Goal: Task Accomplishment & Management: Manage account settings

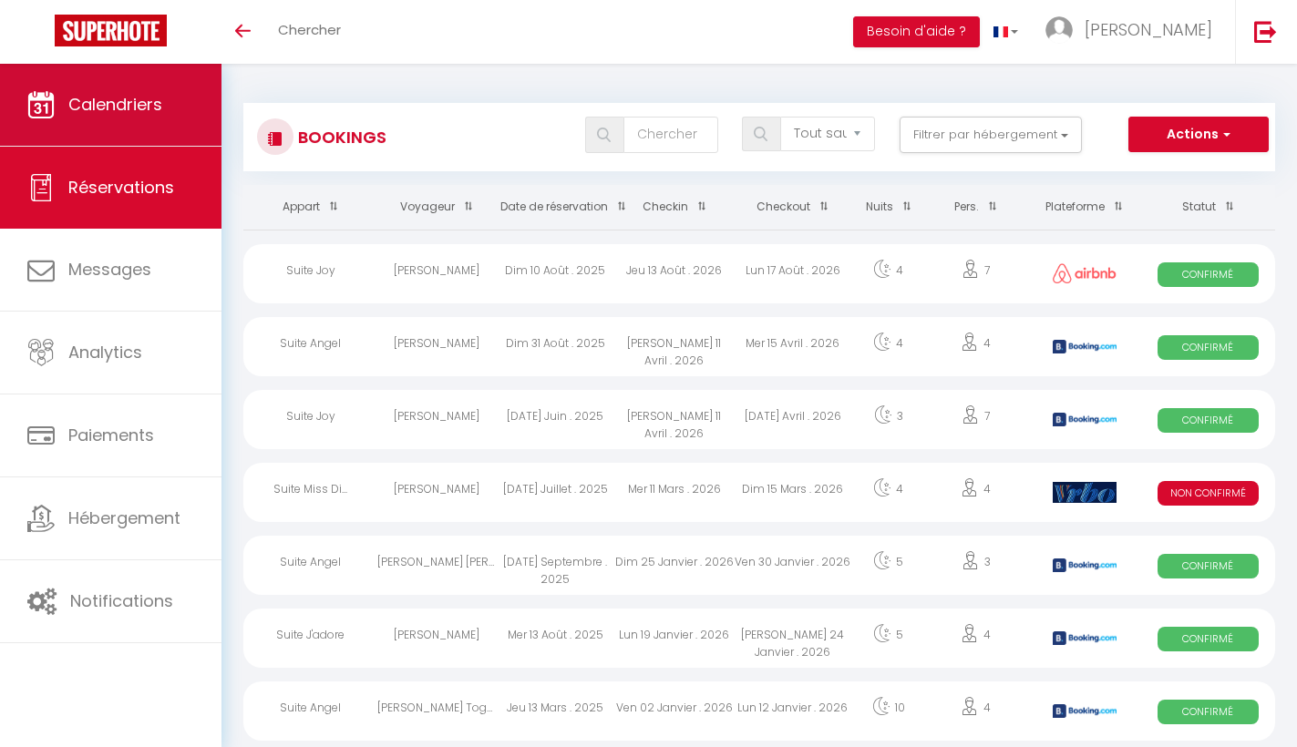
click at [107, 117] on link "Calendriers" at bounding box center [111, 105] width 222 height 82
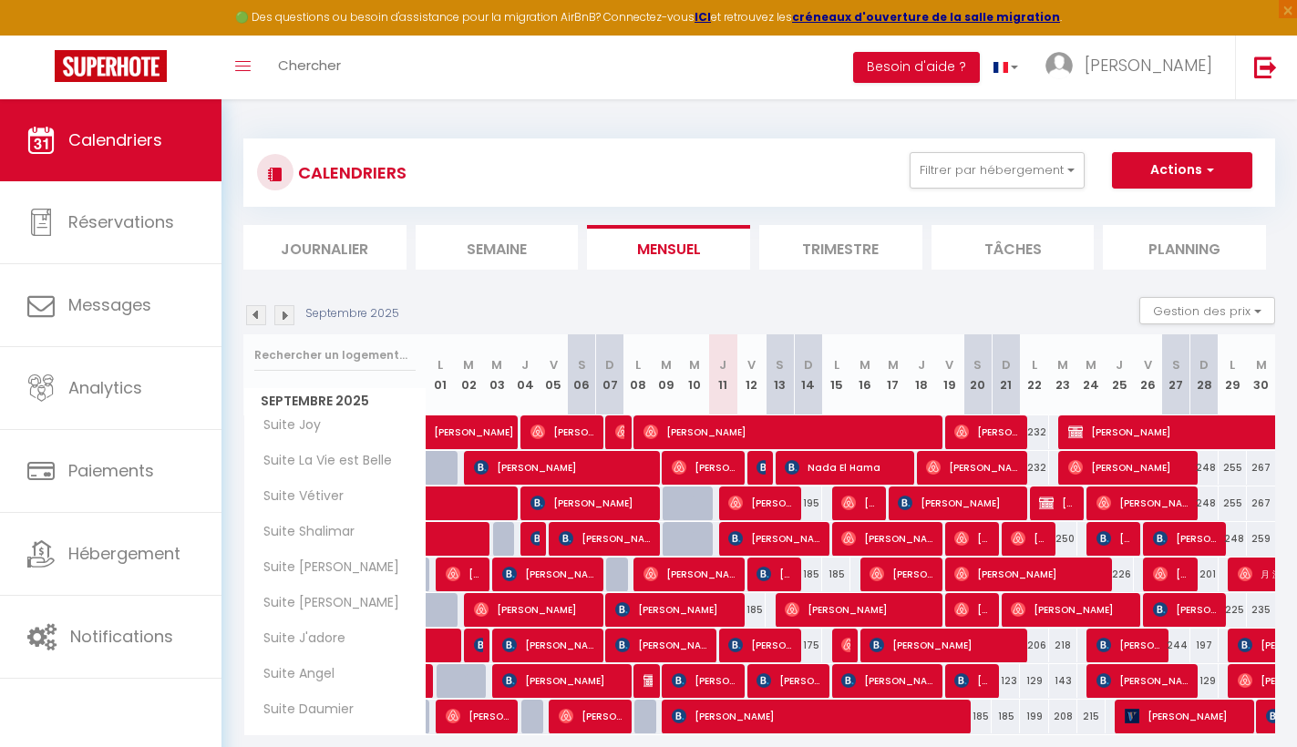
click at [1077, 507] on div at bounding box center [1070, 504] width 28 height 35
click at [1064, 507] on span "[PERSON_NAME]" at bounding box center [1057, 503] width 37 height 35
select select "OK"
select select "KO"
select select "0"
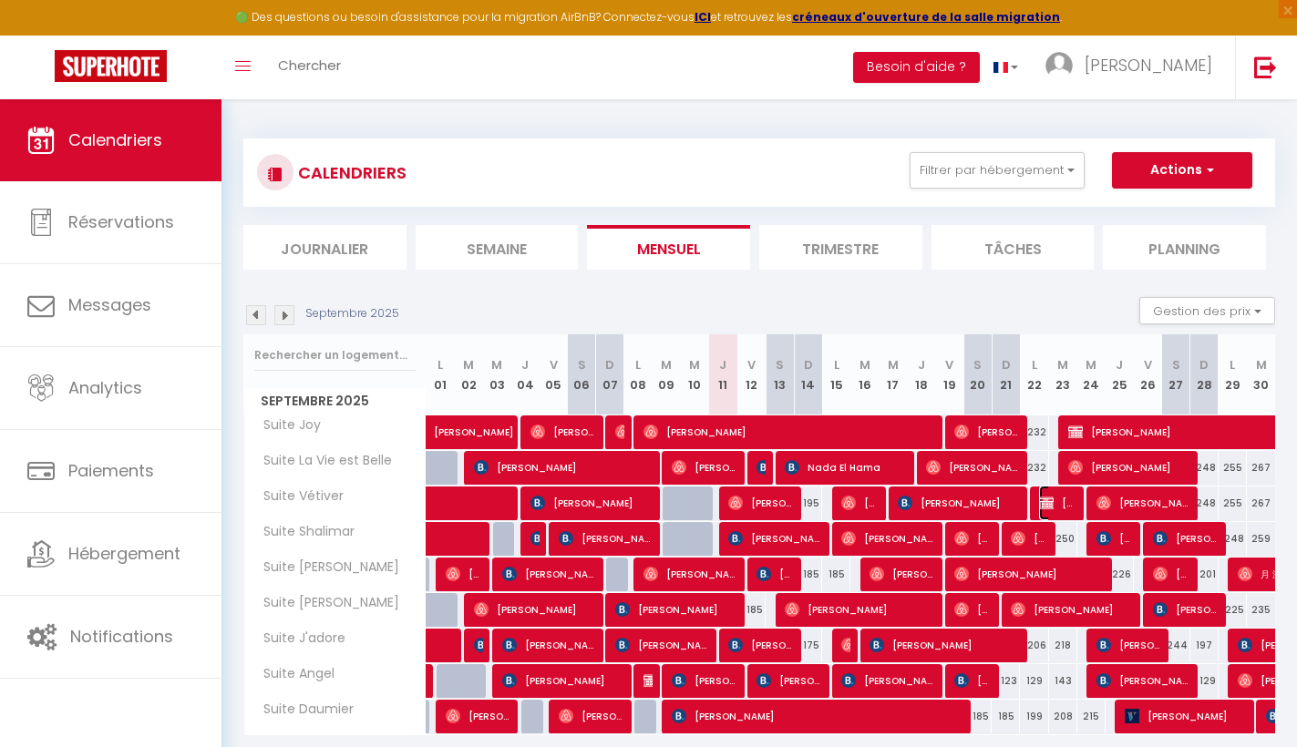
select select "0"
select select "1"
select select
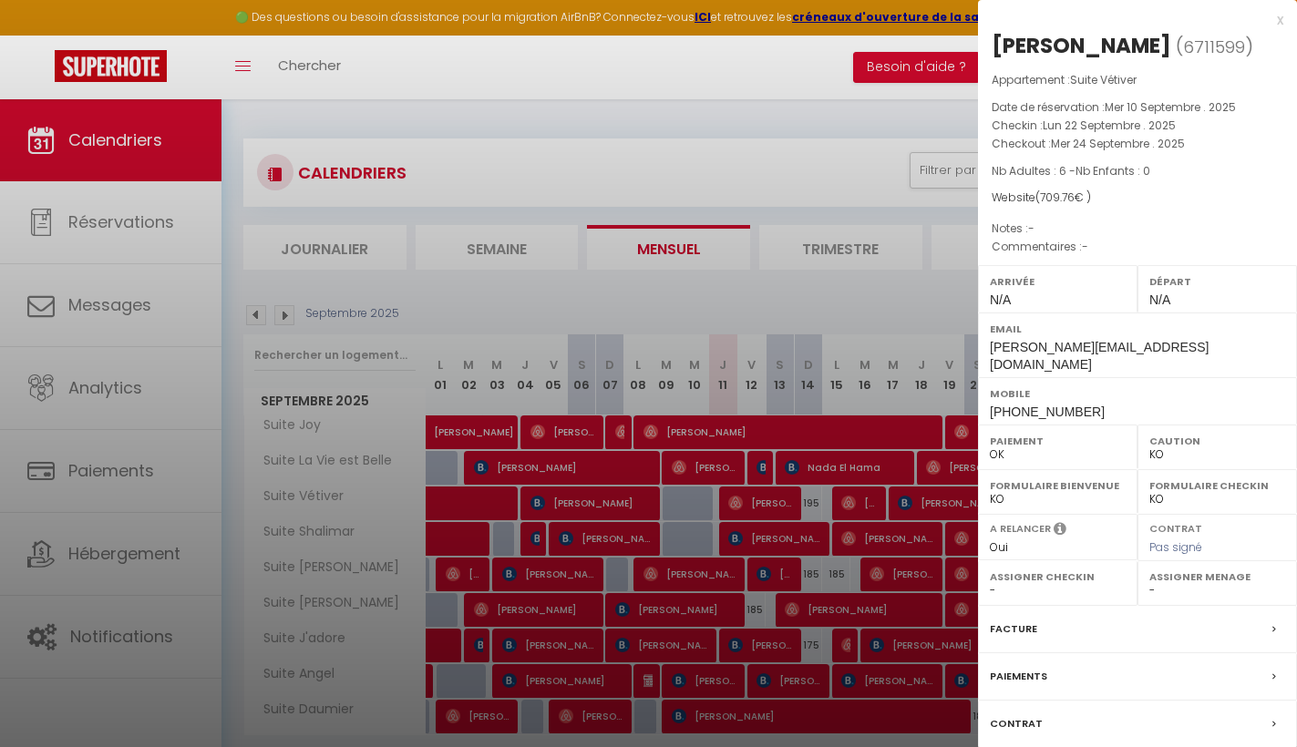
click at [1273, 624] on icon at bounding box center [1275, 629] width 4 height 11
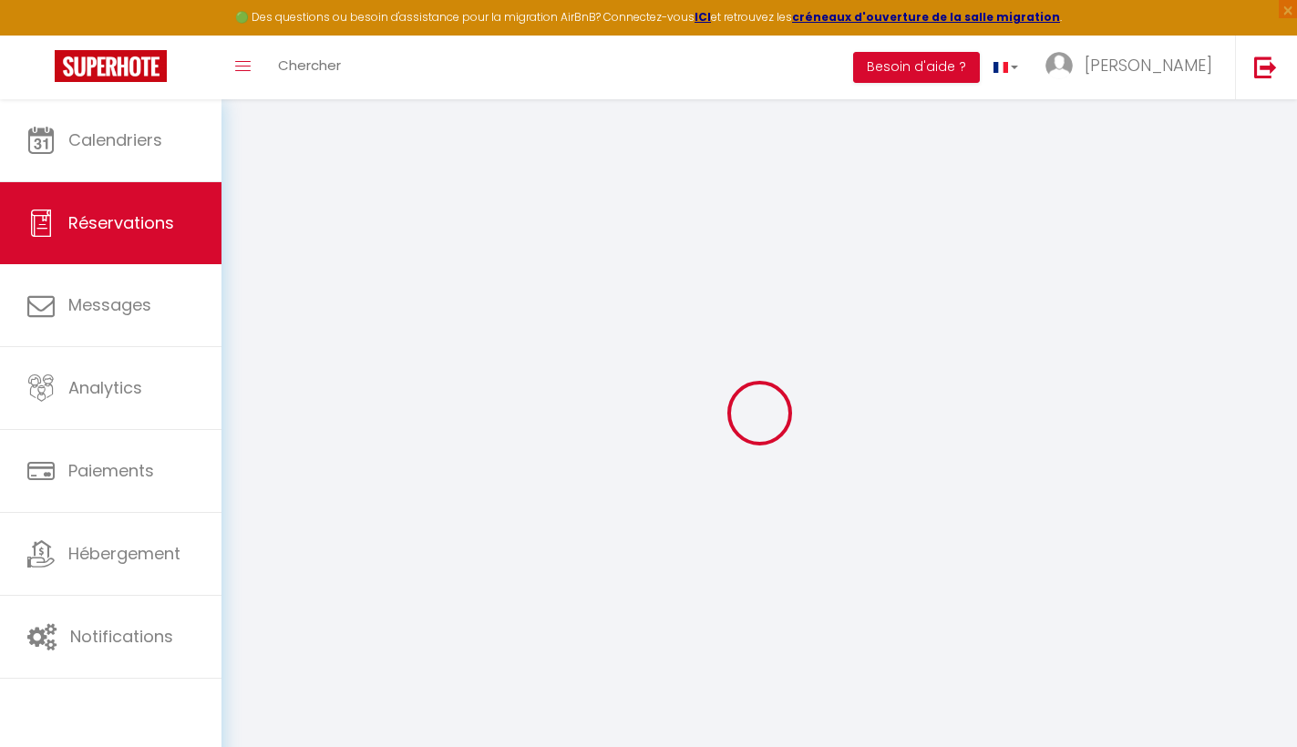
select select
checkbox input "false"
select select
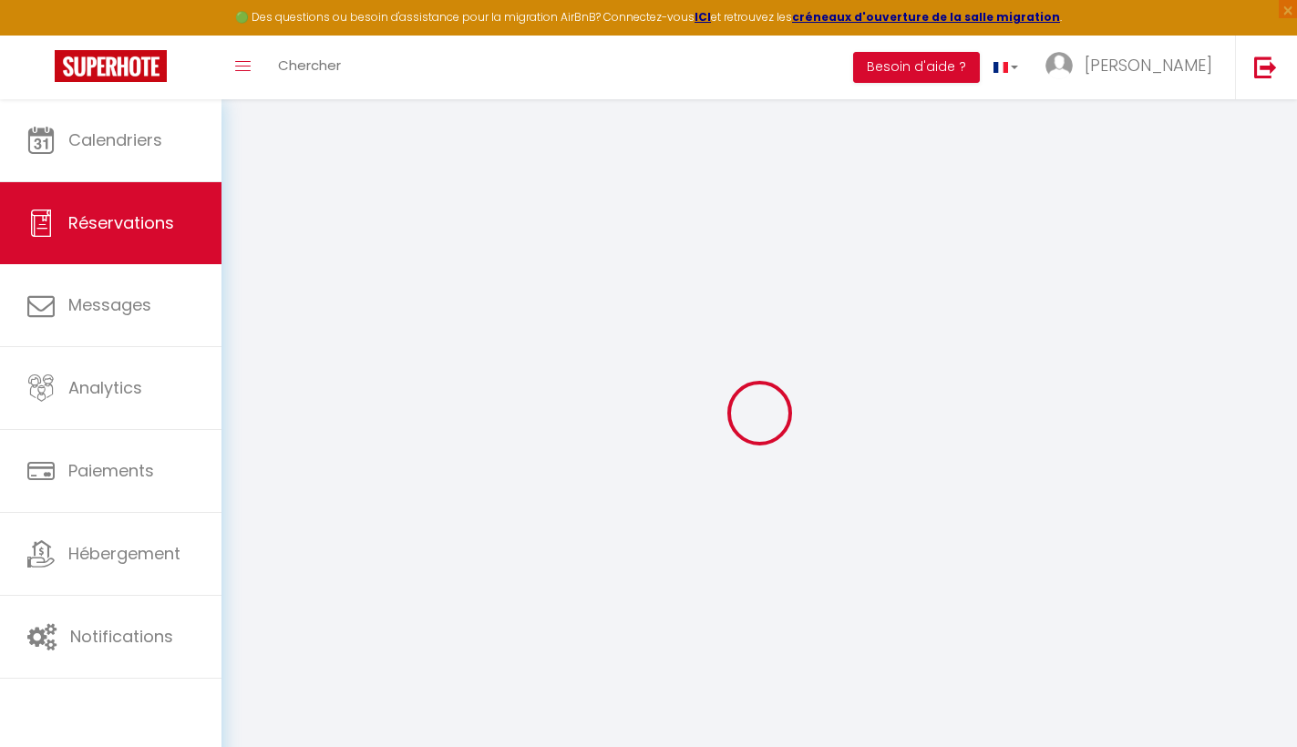
checkbox input "false"
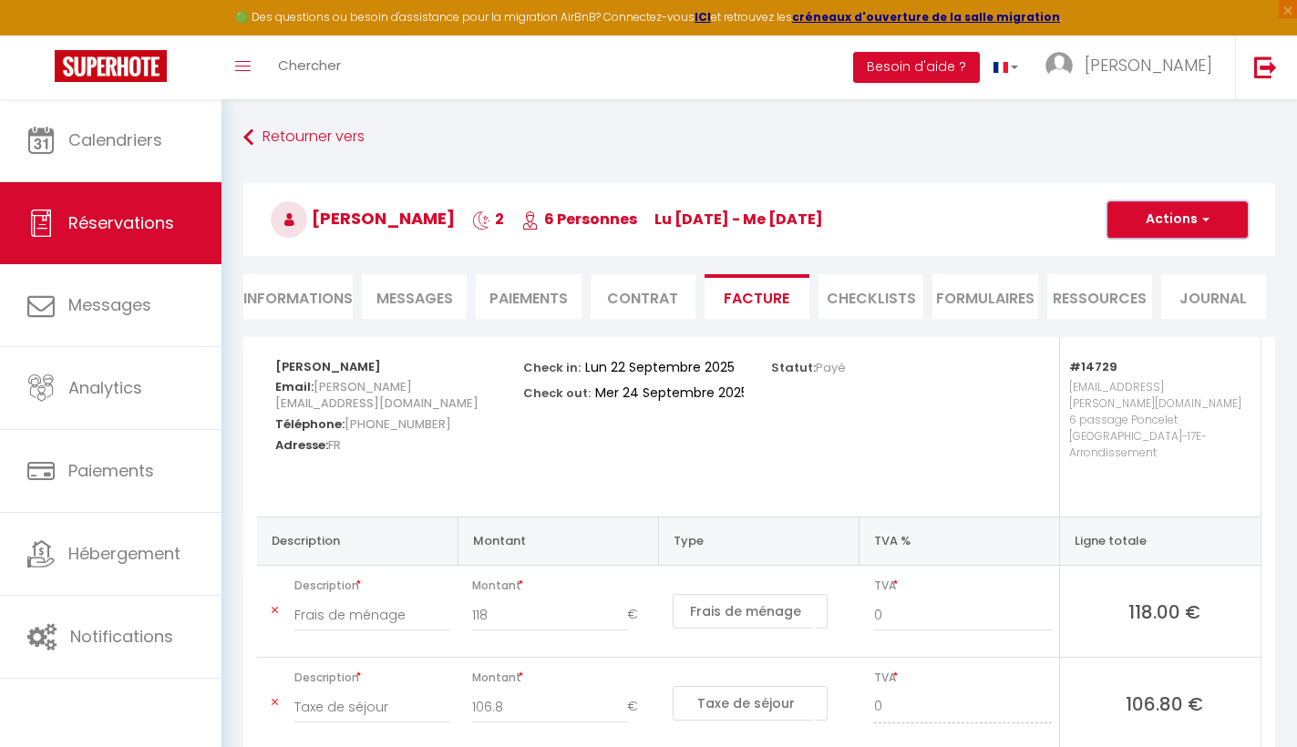
click at [1200, 231] on button "Actions" at bounding box center [1178, 219] width 140 height 36
click at [1148, 310] on link "Envoyer la facture" at bounding box center [1164, 307] width 153 height 24
type input "[PERSON_NAME][EMAIL_ADDRESS][DOMAIN_NAME]"
select select "fr"
type input "Votre facture 6711599 - Suite Vétiver"
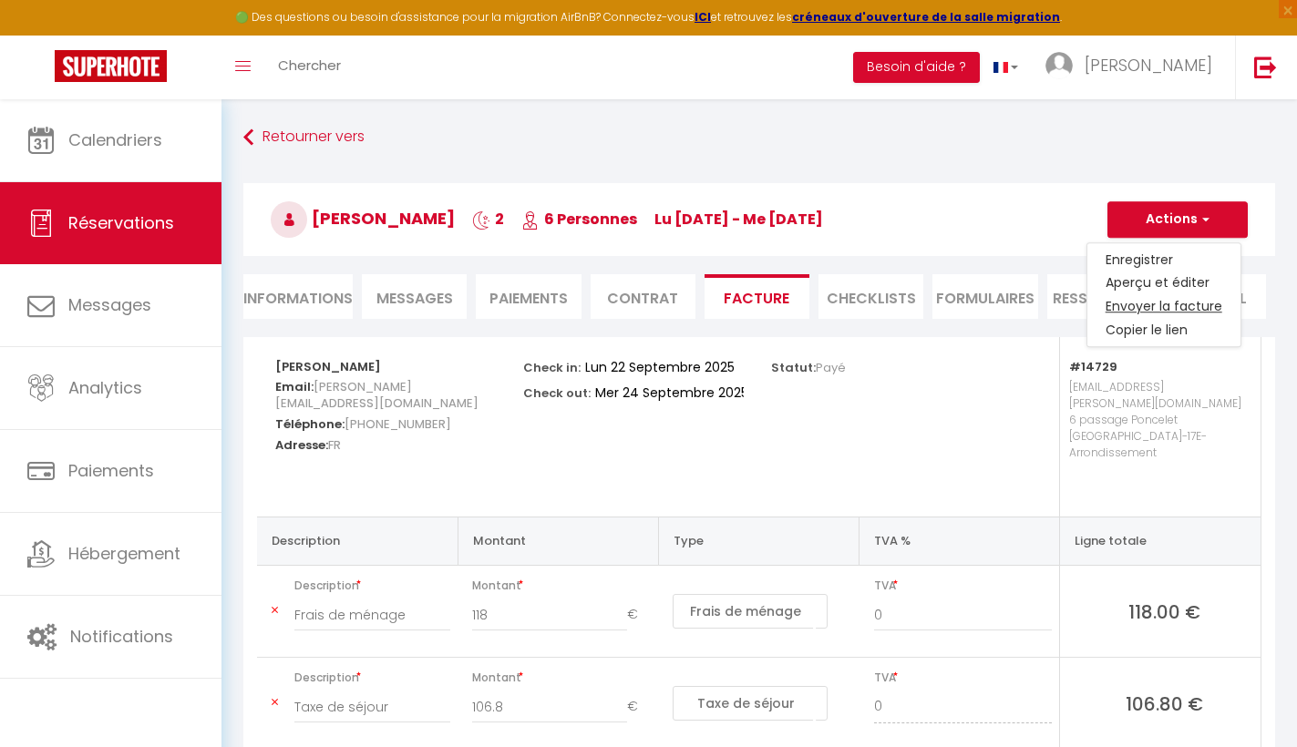
type textarea "Bonjour, Voici le lien pour télécharger votre facture : [URL][DOMAIN_NAME] Déta…"
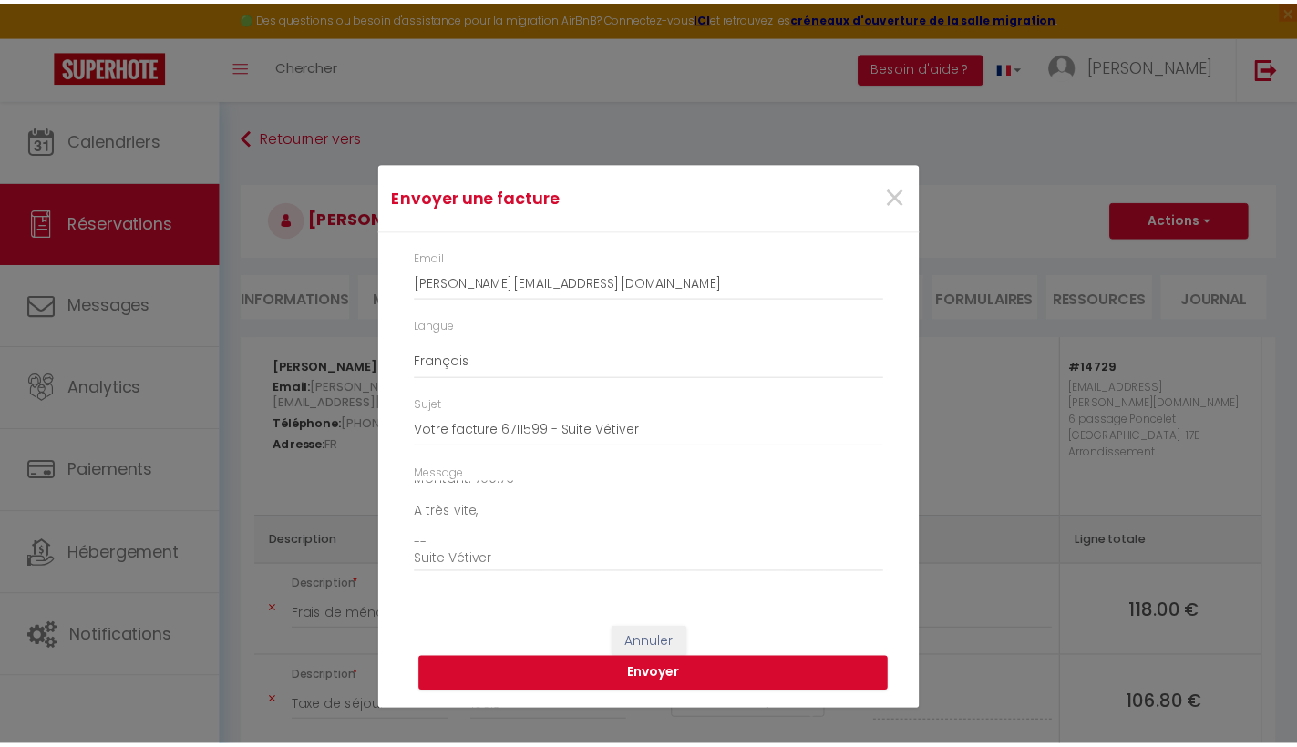
scroll to position [207, 0]
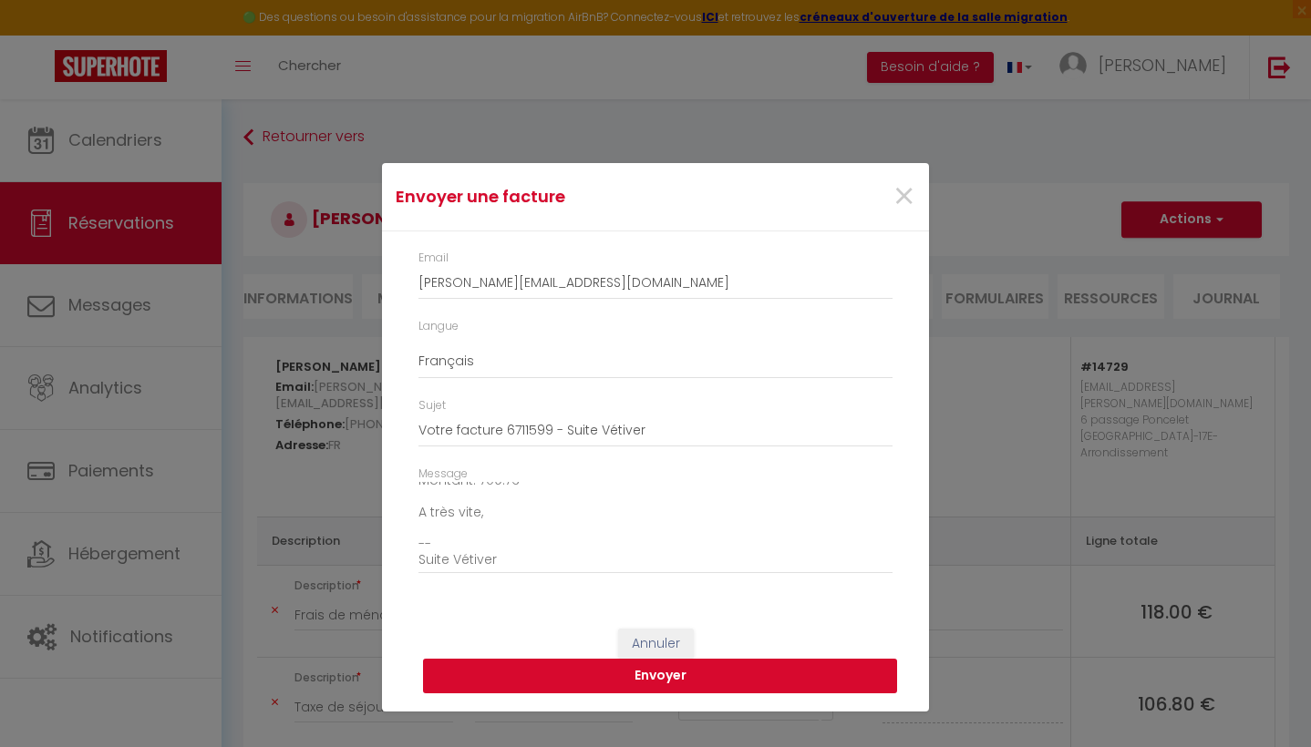
click at [668, 684] on button "Envoyer" at bounding box center [660, 676] width 474 height 35
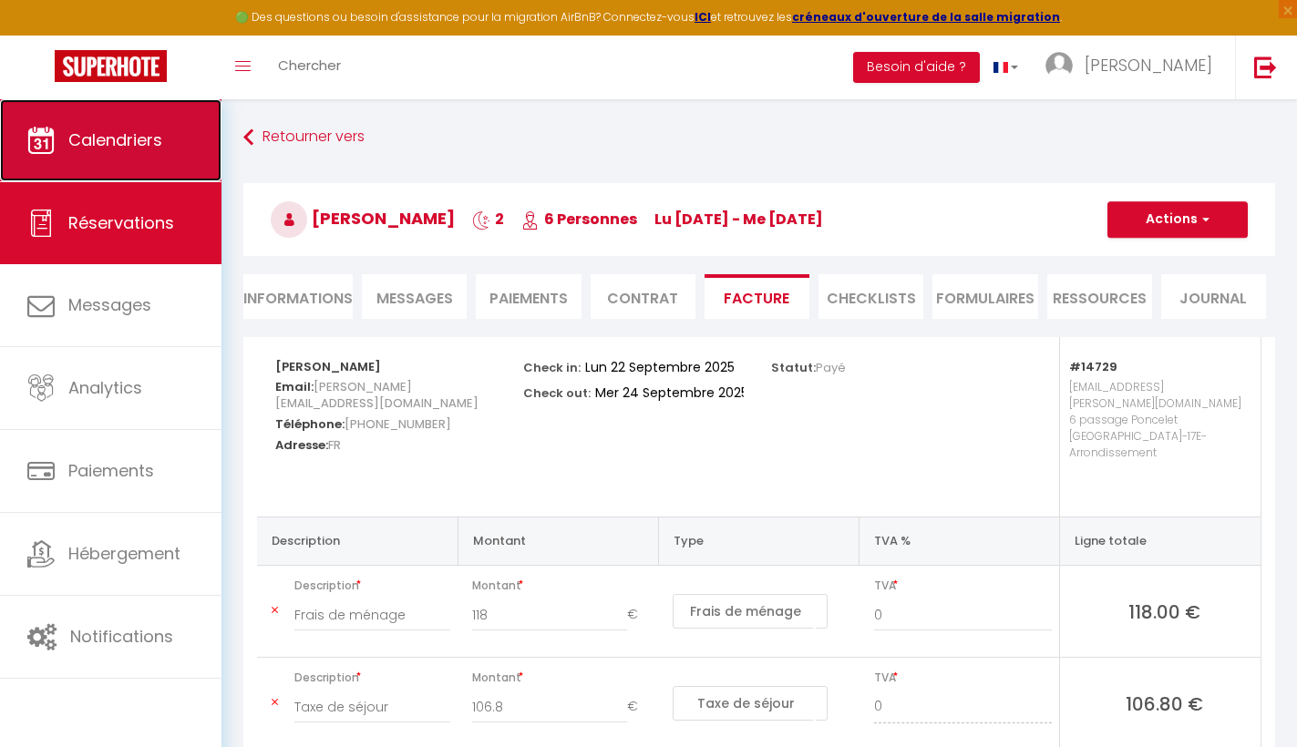
click at [114, 152] on link "Calendriers" at bounding box center [111, 140] width 222 height 82
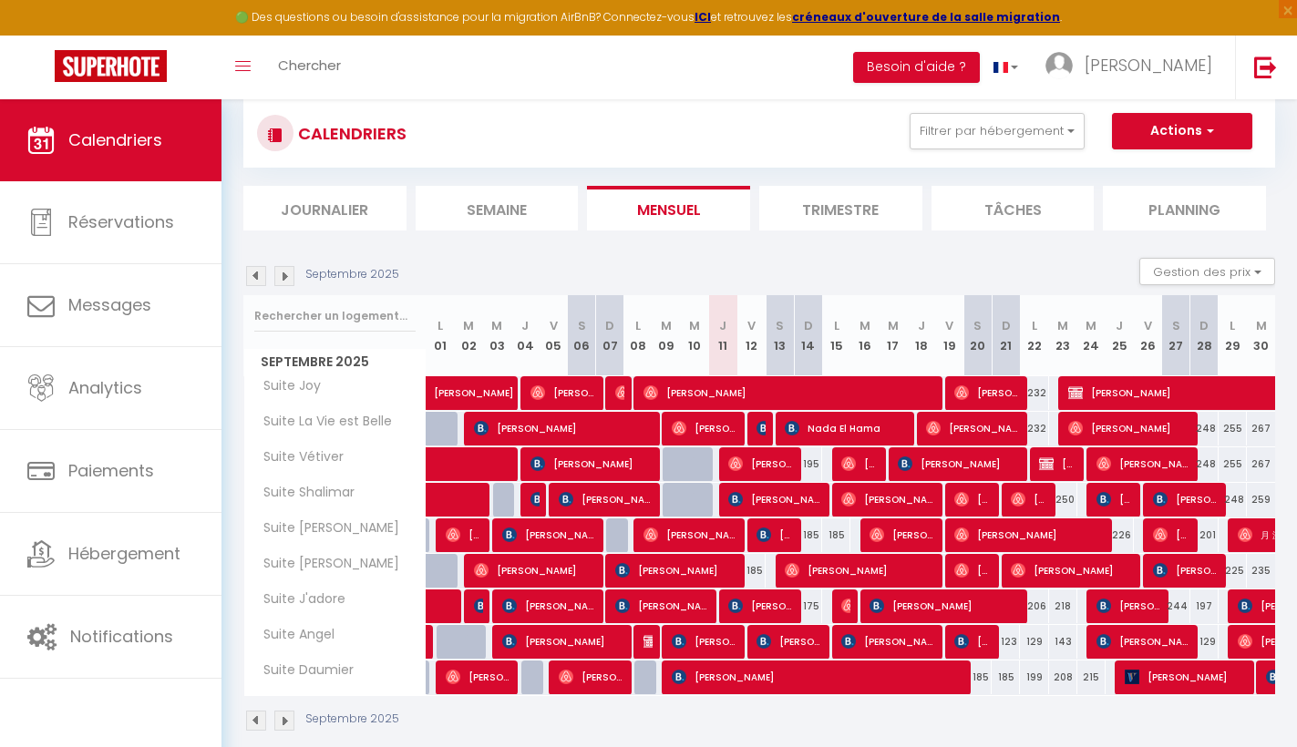
scroll to position [99, 0]
